Goal: Navigation & Orientation: Understand site structure

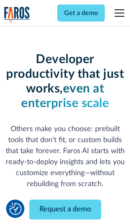
scroll to position [98, 0]
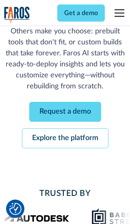
click at [65, 111] on link "Request a demo" at bounding box center [65, 112] width 72 height 20
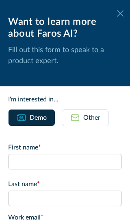
click at [120, 13] on icon at bounding box center [120, 13] width 7 height 6
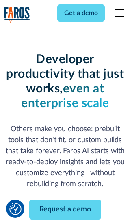
scroll to position [124, 0]
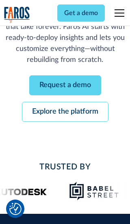
click at [65, 111] on link "Explore the platform" at bounding box center [65, 112] width 87 height 20
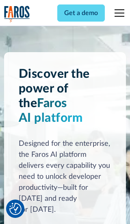
scroll to position [6109, 0]
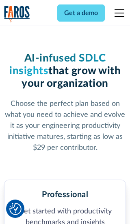
scroll to position [1260, 0]
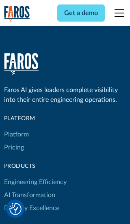
click at [16, 128] on link "Platform" at bounding box center [16, 134] width 25 height 13
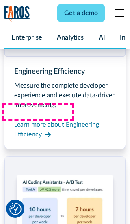
scroll to position [6370, 0]
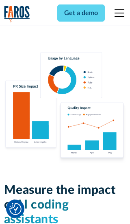
scroll to position [5027, 0]
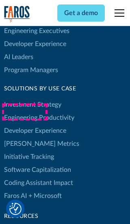
click at [24, 137] on link "[PERSON_NAME] Metrics" at bounding box center [41, 143] width 75 height 13
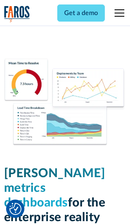
scroll to position [3561, 0]
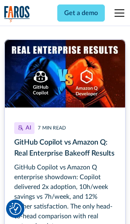
scroll to position [3665, 0]
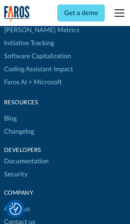
click at [19, 125] on link "Changelog" at bounding box center [19, 131] width 30 height 13
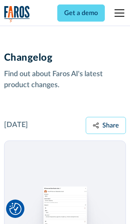
scroll to position [9823, 0]
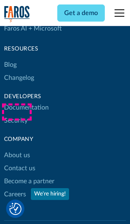
click at [17, 148] on link "About us" at bounding box center [17, 154] width 26 height 13
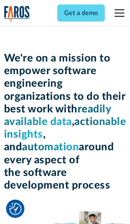
scroll to position [2805, 0]
